Goal: Information Seeking & Learning: Learn about a topic

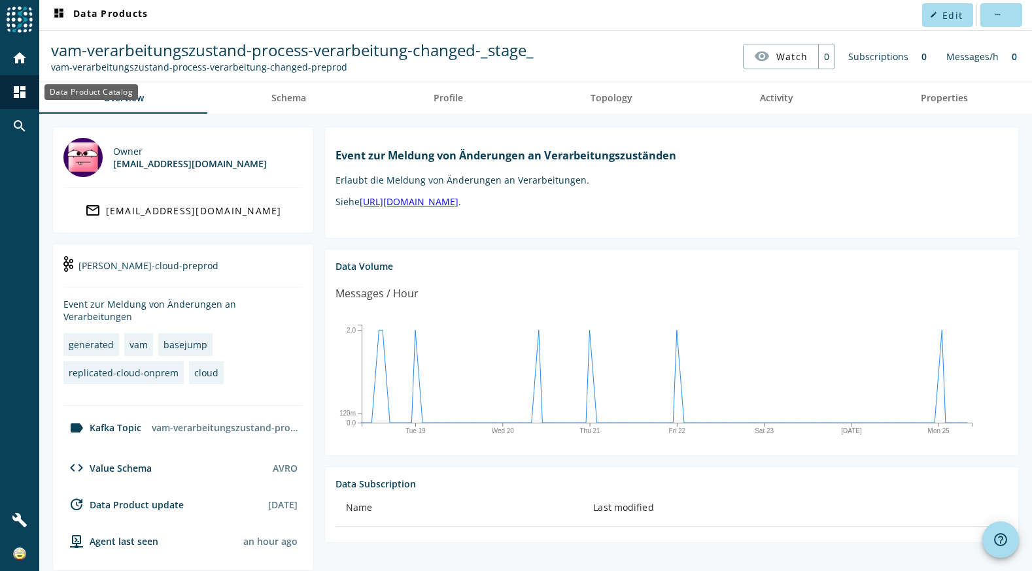
click at [21, 95] on mat-icon "dashboard" at bounding box center [20, 92] width 16 height 16
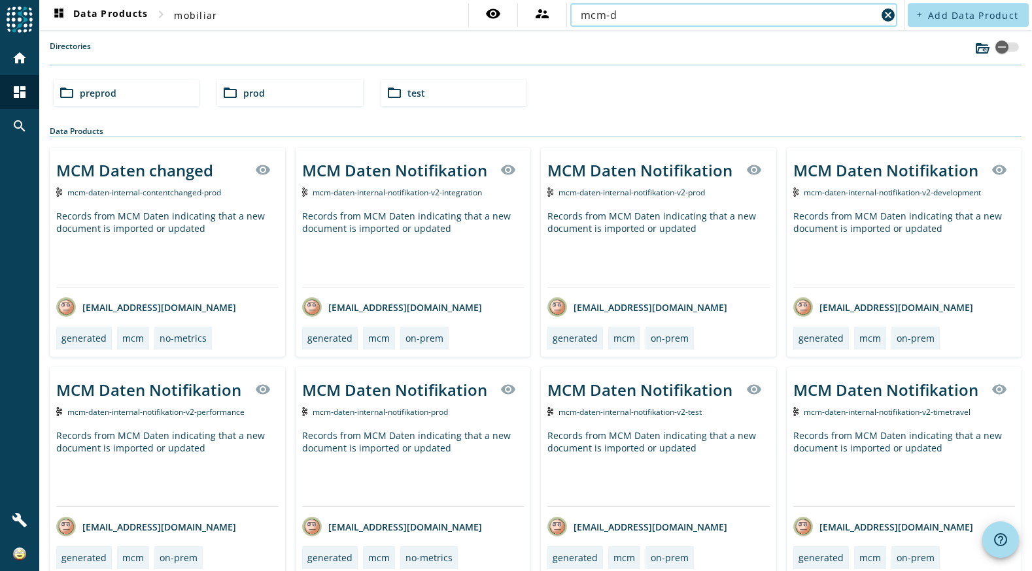
type input "mcm-d"
click at [661, 175] on div "MCM Daten Notifikation" at bounding box center [639, 171] width 185 height 22
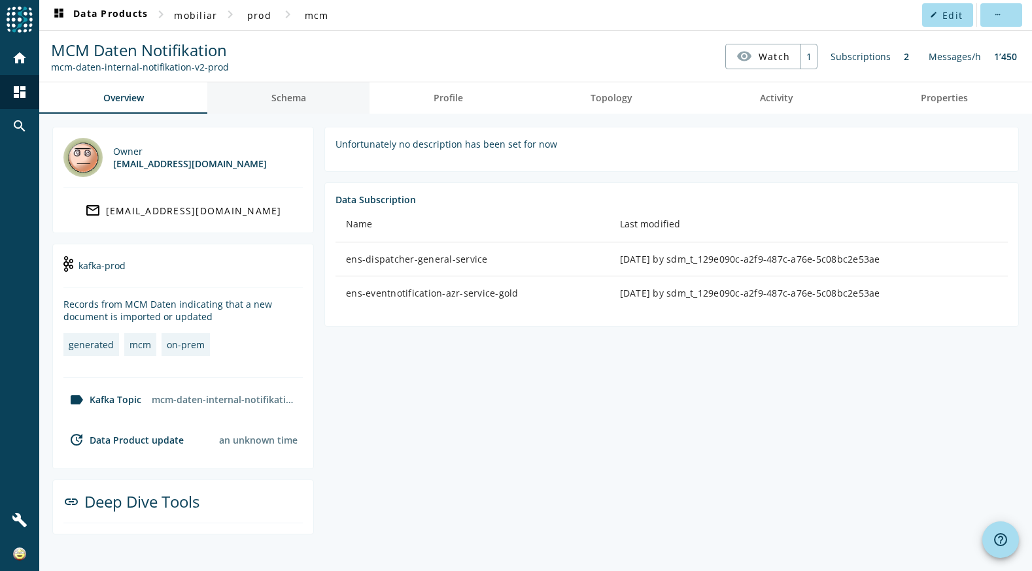
click at [290, 97] on span "Schema" at bounding box center [288, 97] width 35 height 9
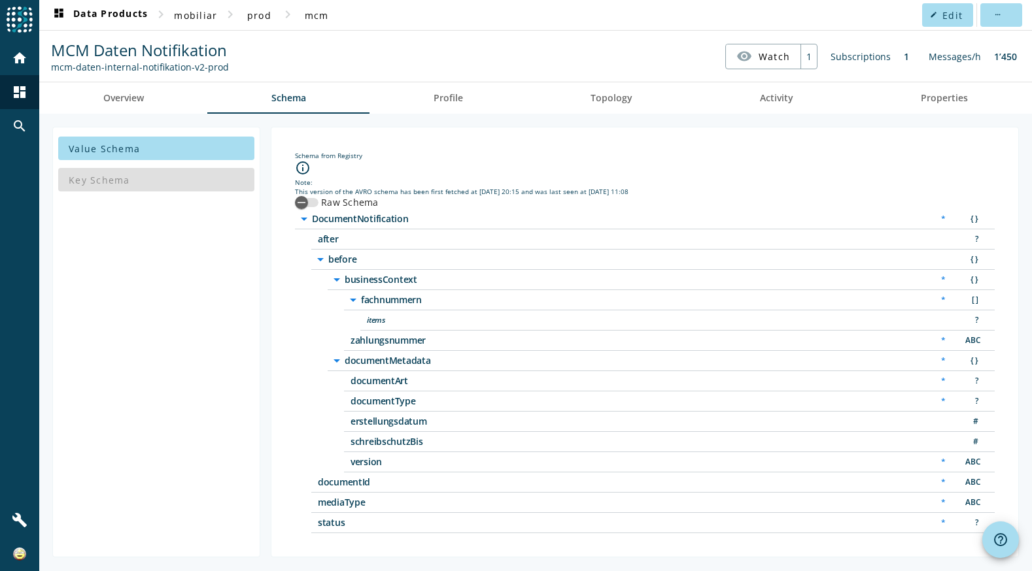
click at [353, 298] on icon "arrow_drop_down" at bounding box center [353, 300] width 16 height 16
click at [353, 298] on icon "arrow_right" at bounding box center [353, 300] width 16 height 16
click at [375, 321] on span "items" at bounding box center [530, 320] width 327 height 9
